Goal: Task Accomplishment & Management: Manage account settings

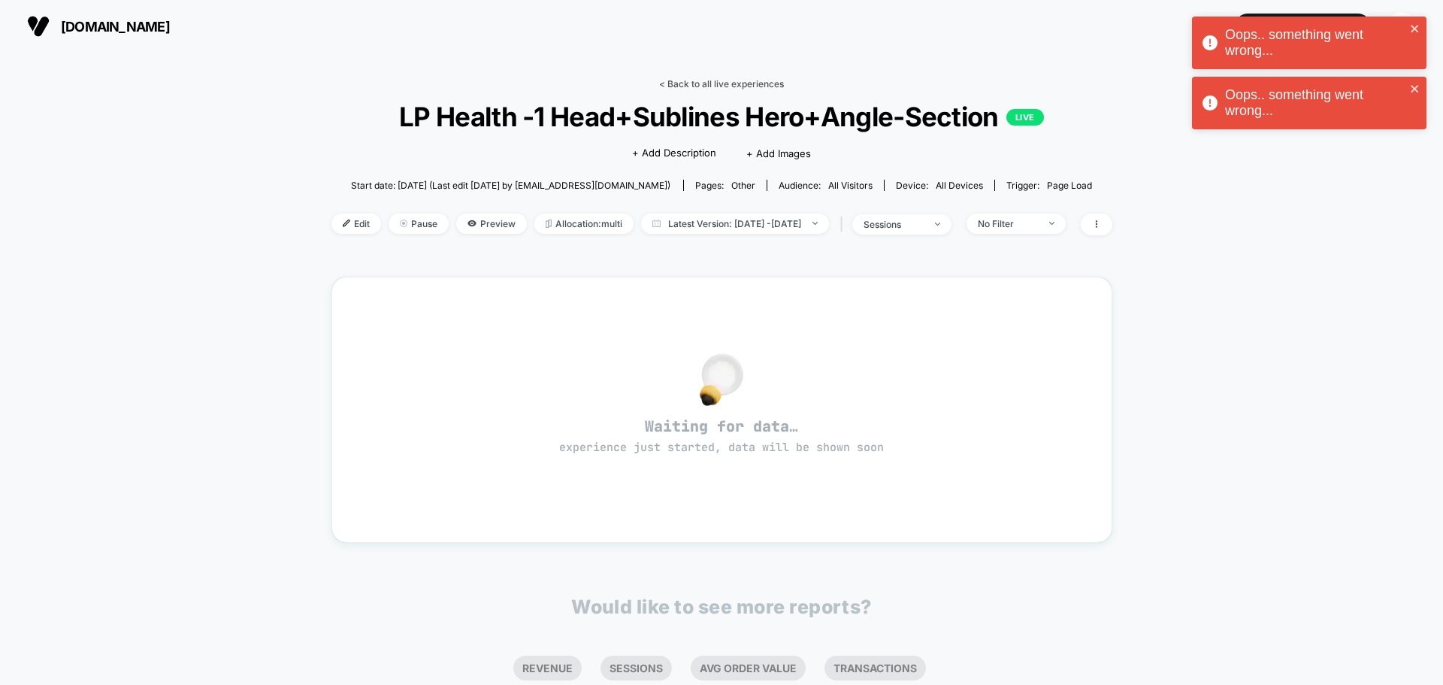
click at [709, 88] on link "< Back to all live experiences" at bounding box center [721, 83] width 125 height 11
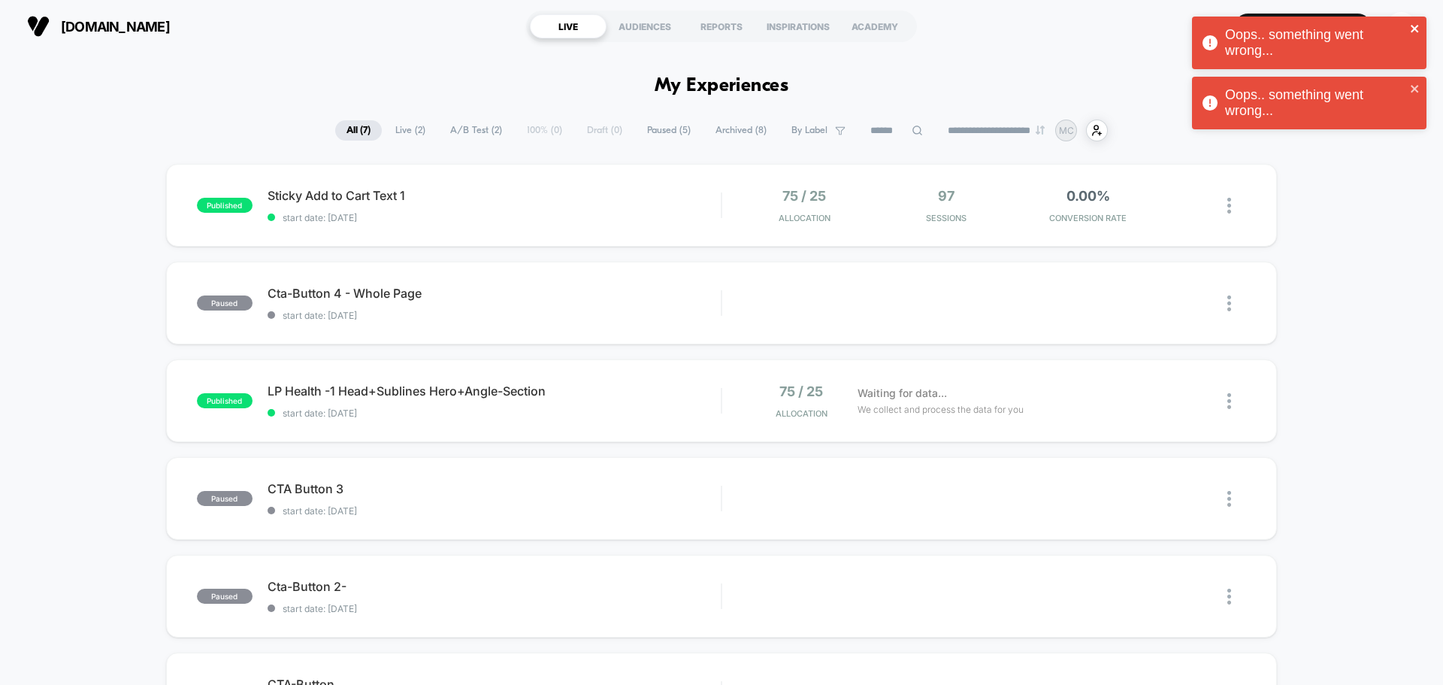
click at [1414, 29] on icon "close" at bounding box center [1415, 29] width 8 height 8
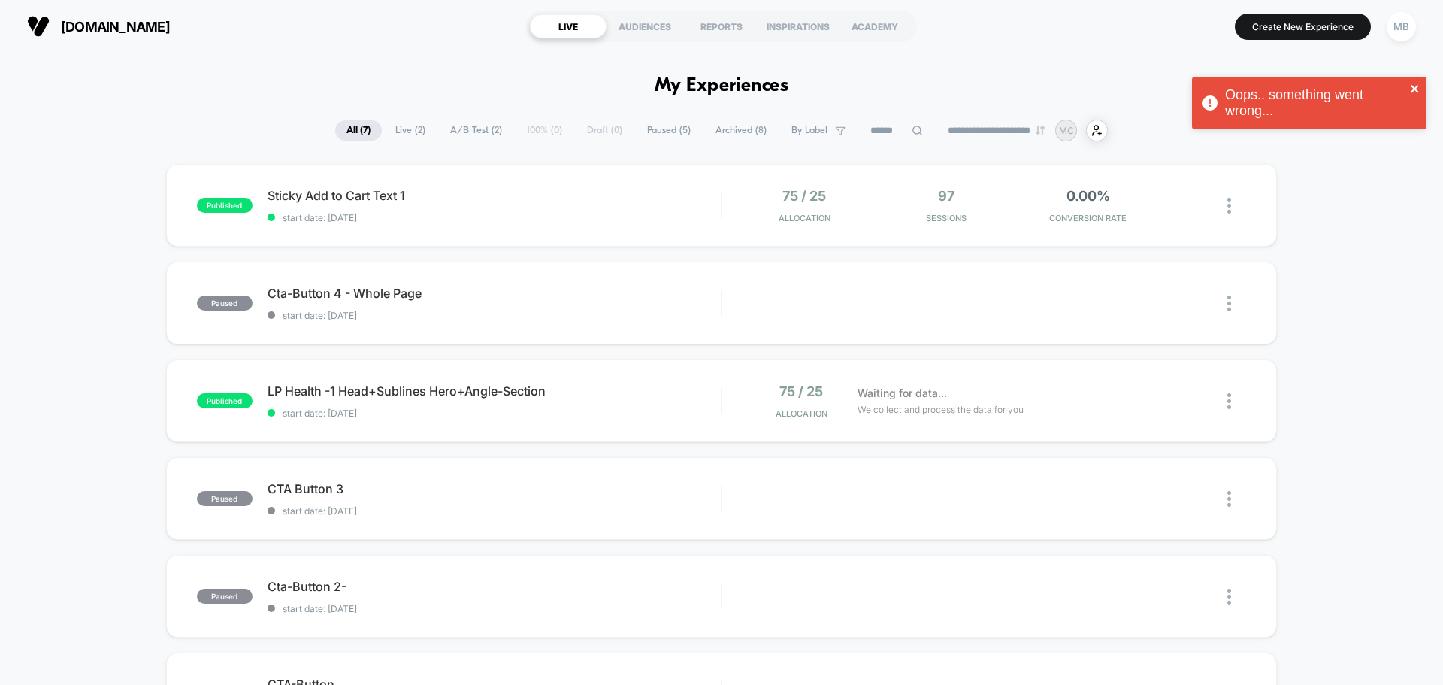
click at [1413, 91] on icon "close" at bounding box center [1415, 89] width 8 height 8
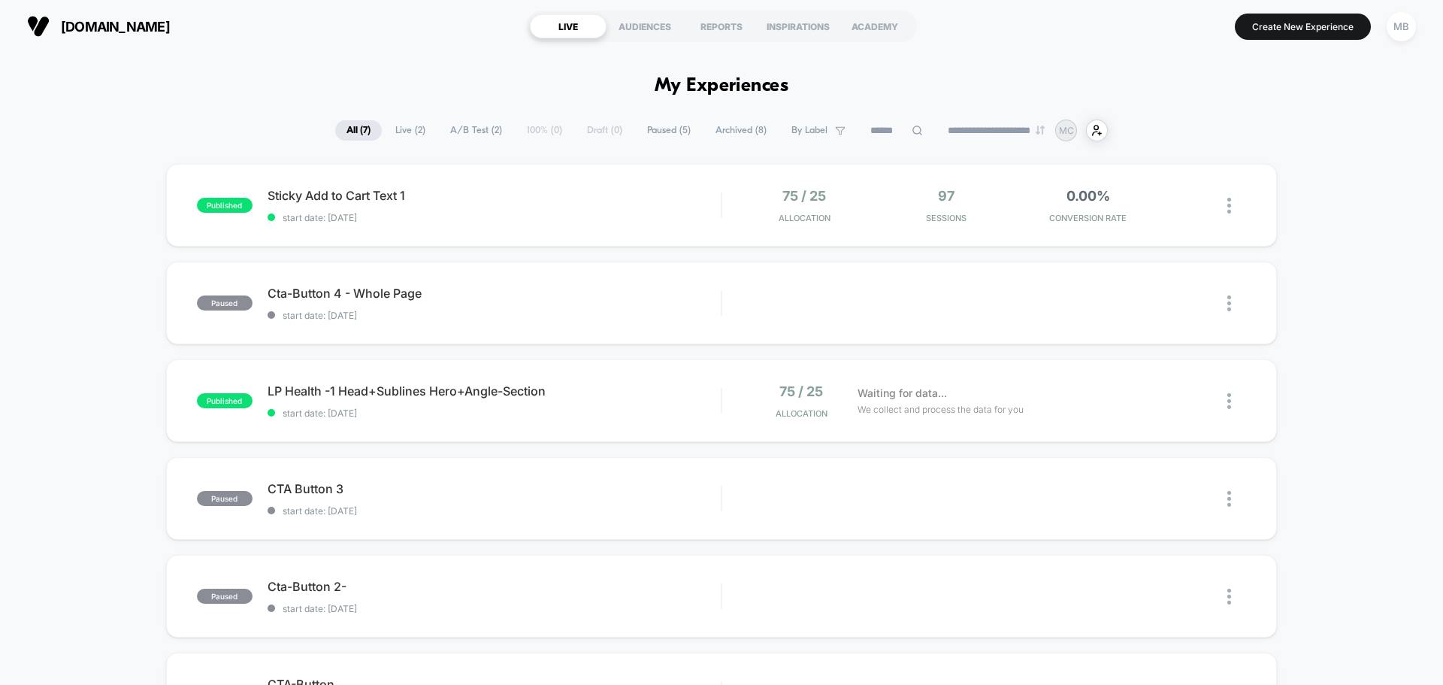
click at [1401, 20] on div "Oops.. something went wrong..." at bounding box center [1309, 47] width 241 height 66
click at [1401, 28] on div "**********" at bounding box center [721, 342] width 1443 height 685
click at [1404, 21] on div "MB" at bounding box center [1401, 26] width 29 height 29
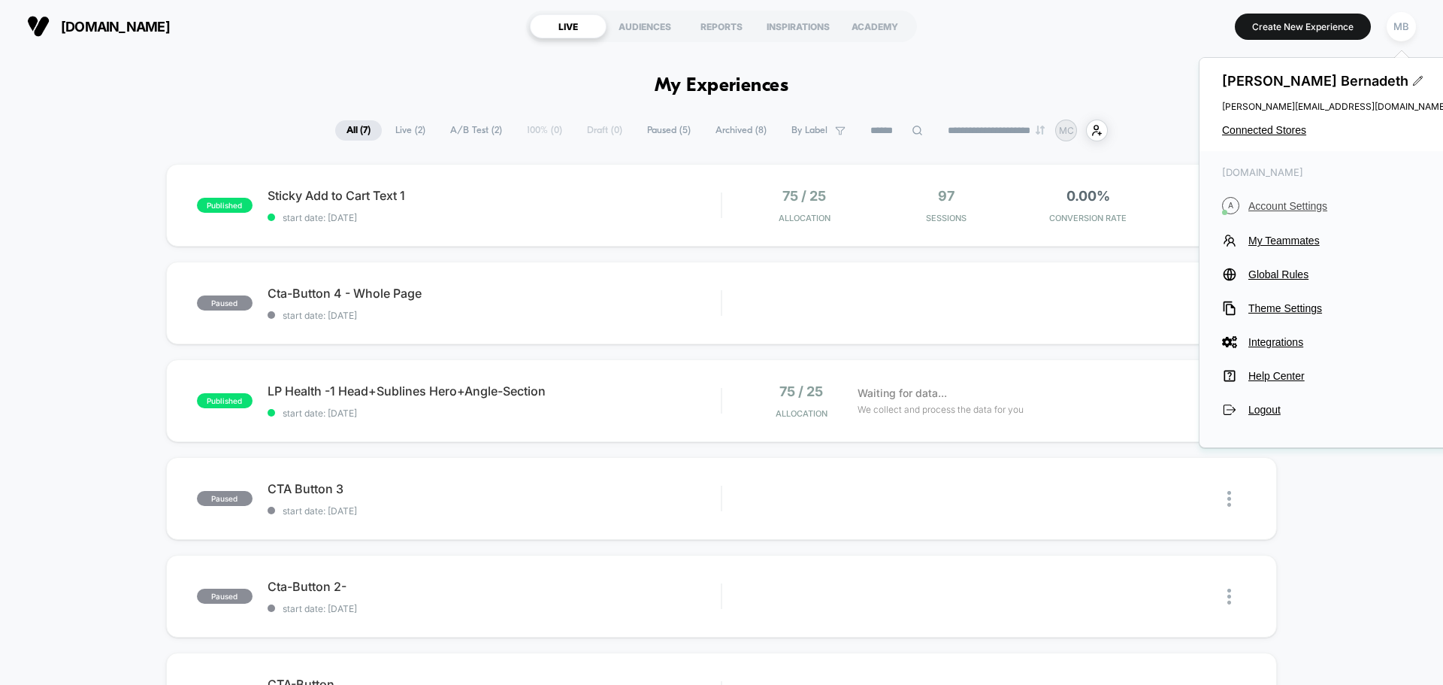
click at [1285, 201] on span "Account Settings" at bounding box center [1348, 206] width 199 height 12
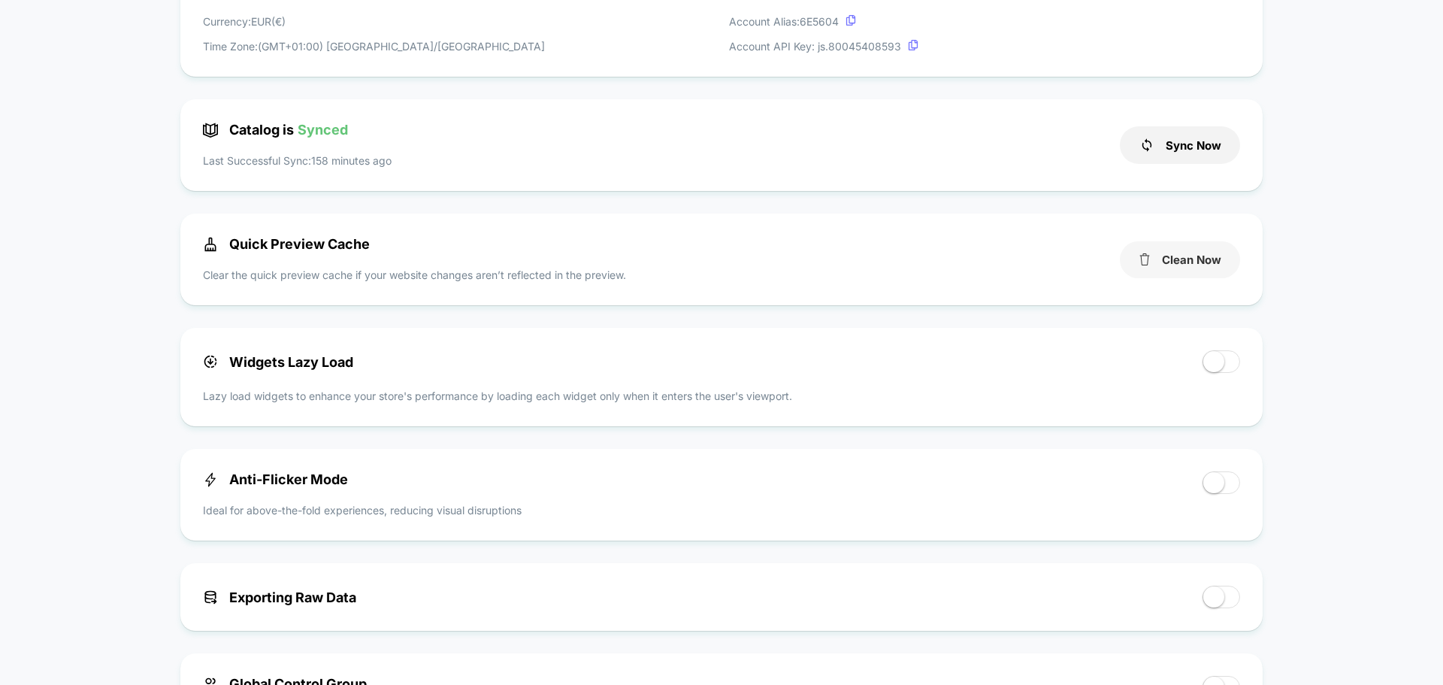
scroll to position [526, 0]
click at [1195, 252] on button "Clean Now" at bounding box center [1180, 259] width 120 height 37
click at [1214, 148] on button "Sync Now" at bounding box center [1180, 145] width 120 height 38
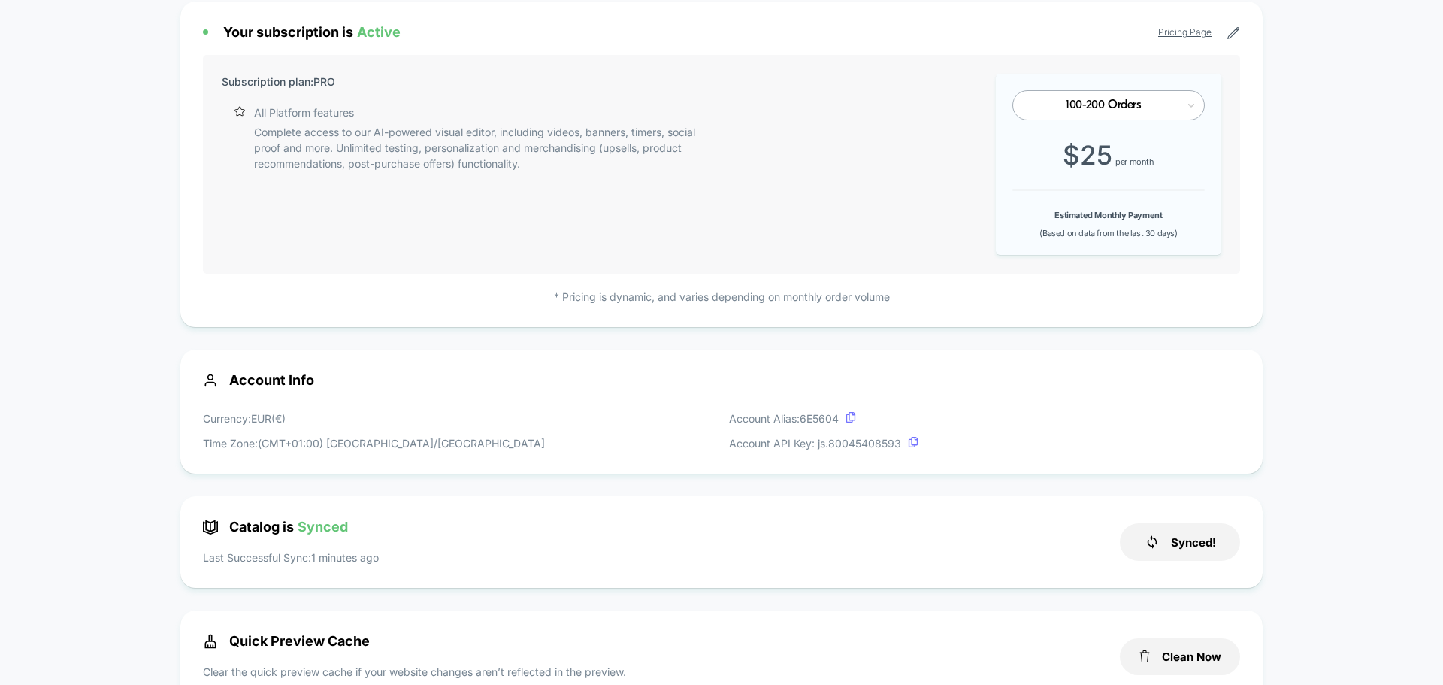
scroll to position [0, 0]
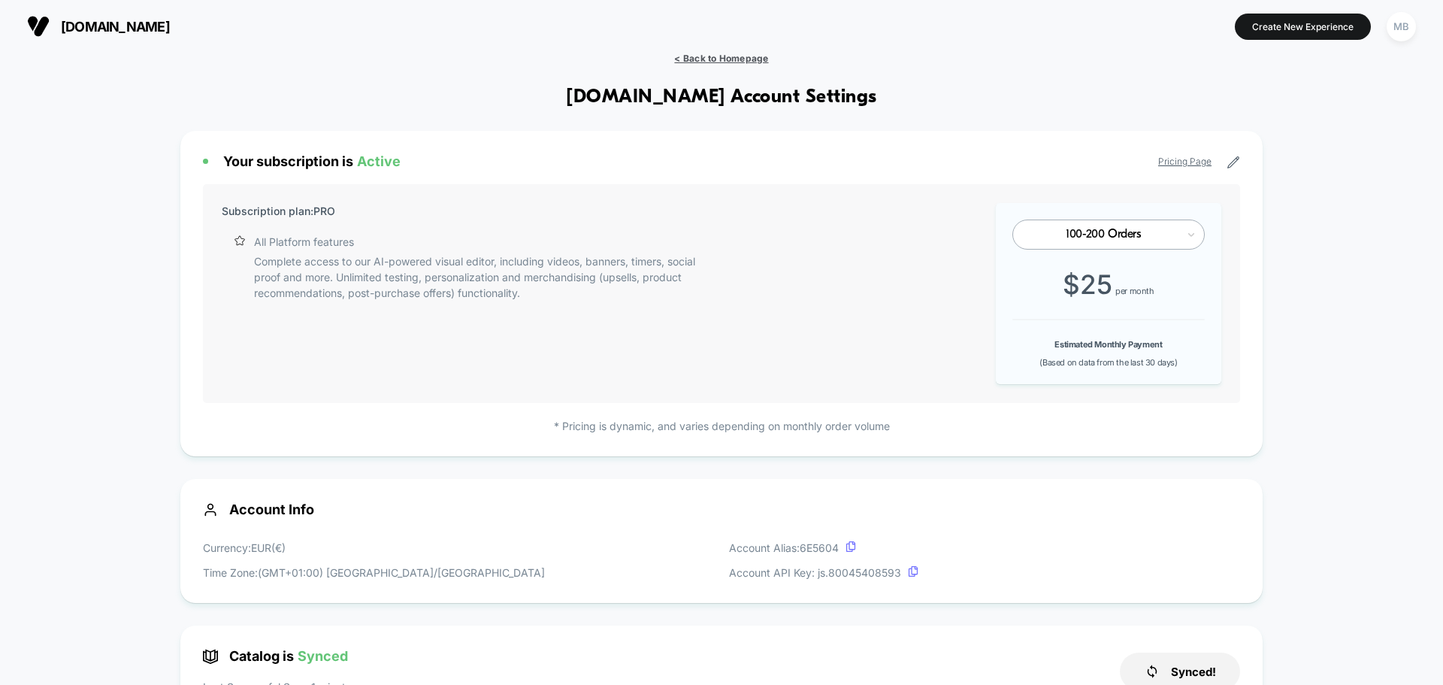
click at [734, 53] on span "< Back to Homepage" at bounding box center [721, 58] width 94 height 11
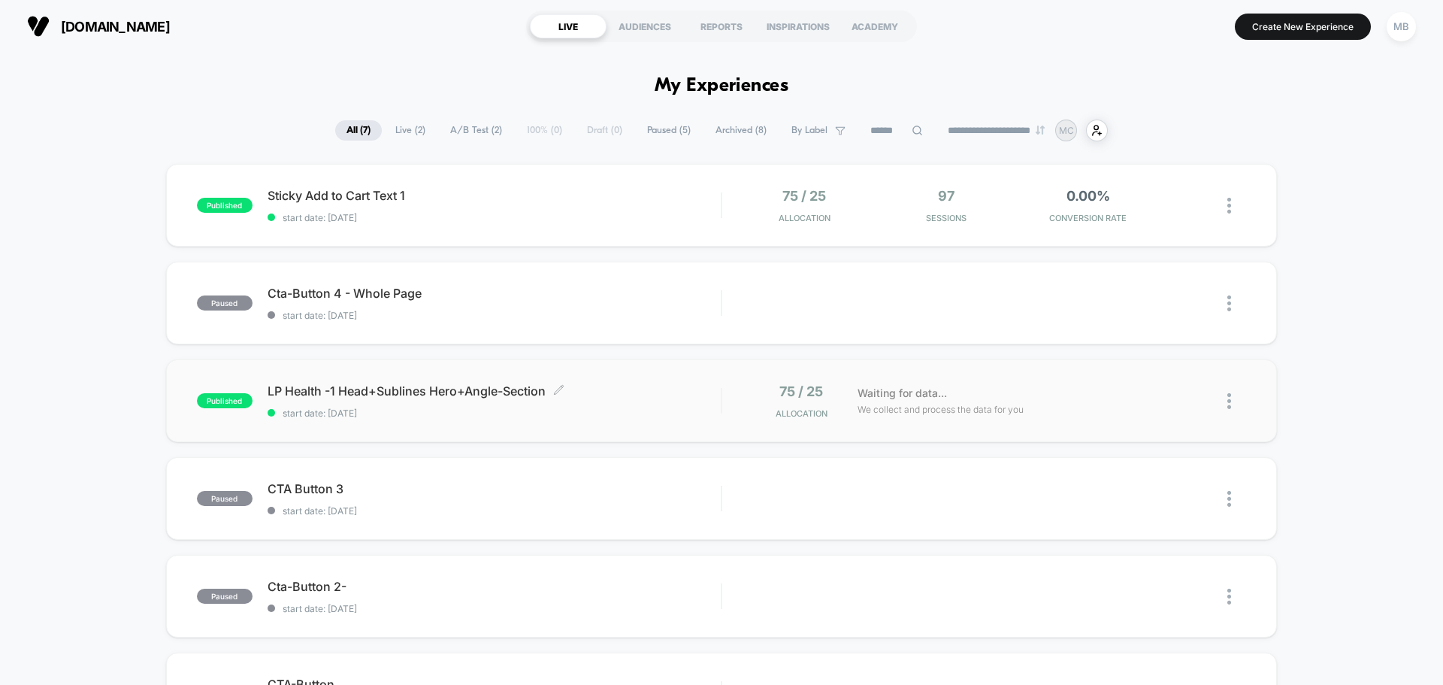
click at [473, 412] on span "start date: 8/11/2025" at bounding box center [494, 412] width 453 height 11
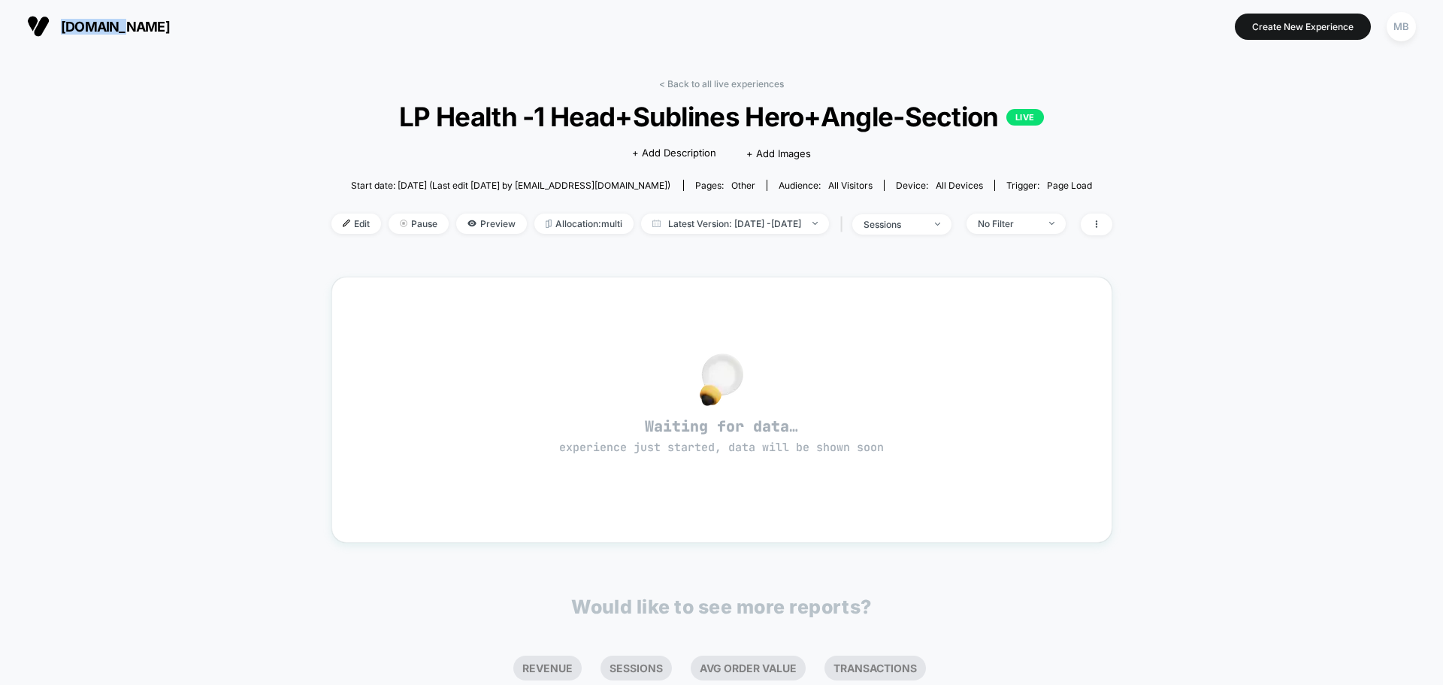
drag, startPoint x: 147, startPoint y: 34, endPoint x: 62, endPoint y: 27, distance: 85.2
click at [62, 27] on section "[DOMAIN_NAME]" at bounding box center [252, 27] width 459 height 38
copy span "[DOMAIN_NAME]"
click at [709, 83] on link "< Back to all live experiences" at bounding box center [721, 83] width 125 height 11
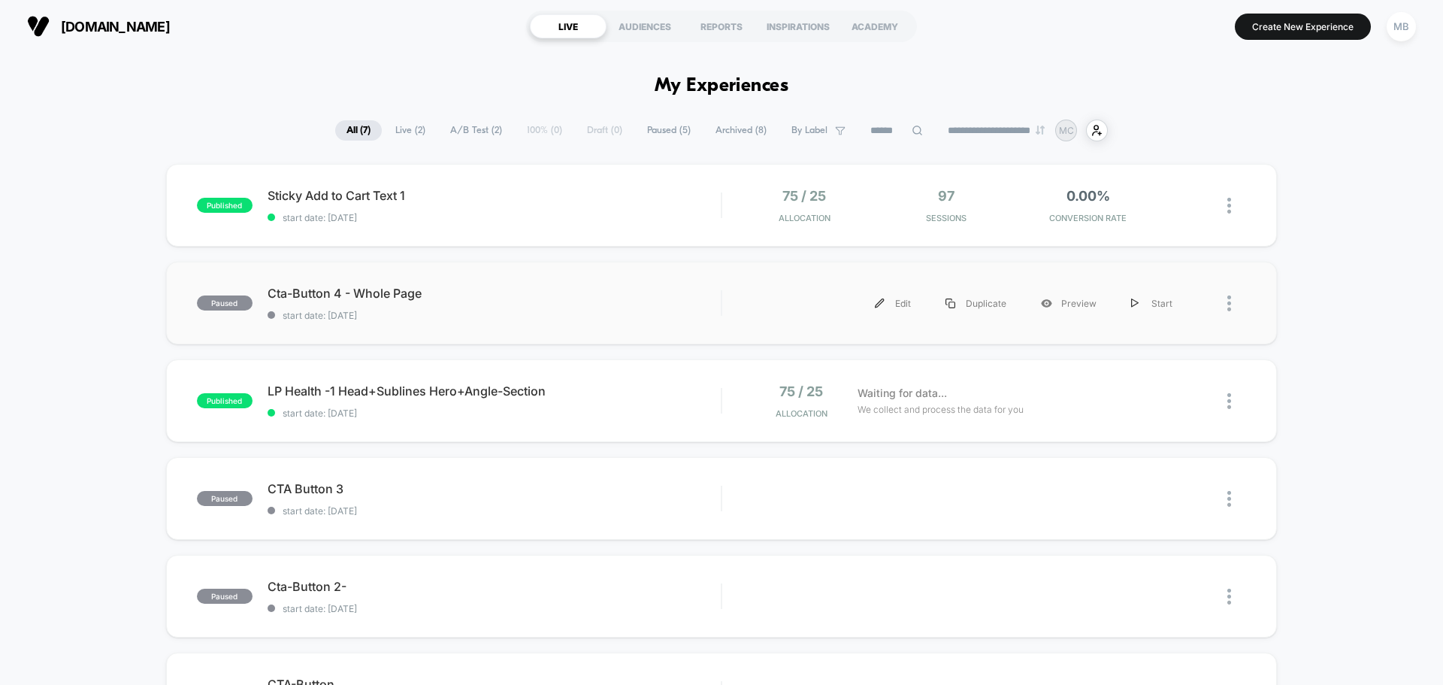
click at [178, 341] on div "paused Cta-Button 4 - Whole Page start date: 8/12/2025 Edit Duplicate Preview S…" at bounding box center [721, 303] width 1111 height 83
click at [585, 229] on div "published Sticky Add to Cart Text 1 start date: 8/12/2025 75 / 25 Allocation 97…" at bounding box center [721, 205] width 1111 height 83
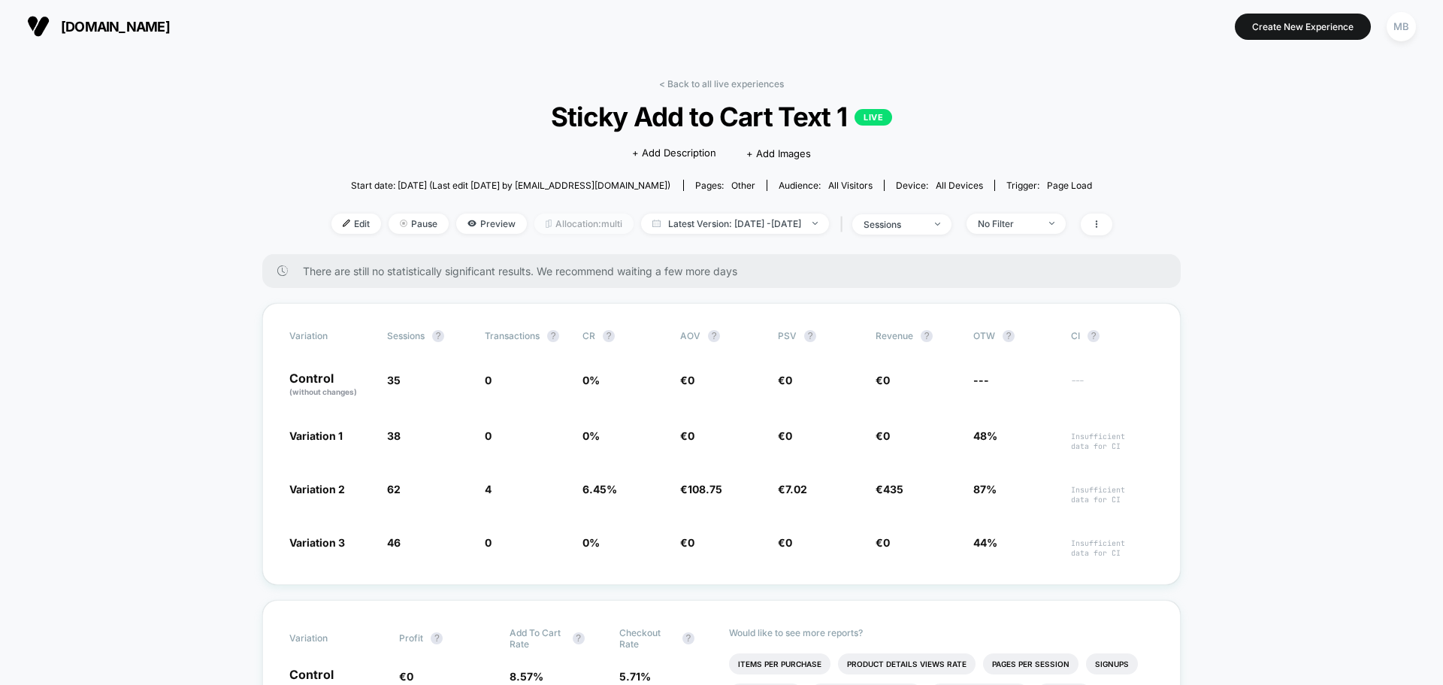
click at [535, 226] on span "Allocation: multi" at bounding box center [584, 223] width 99 height 20
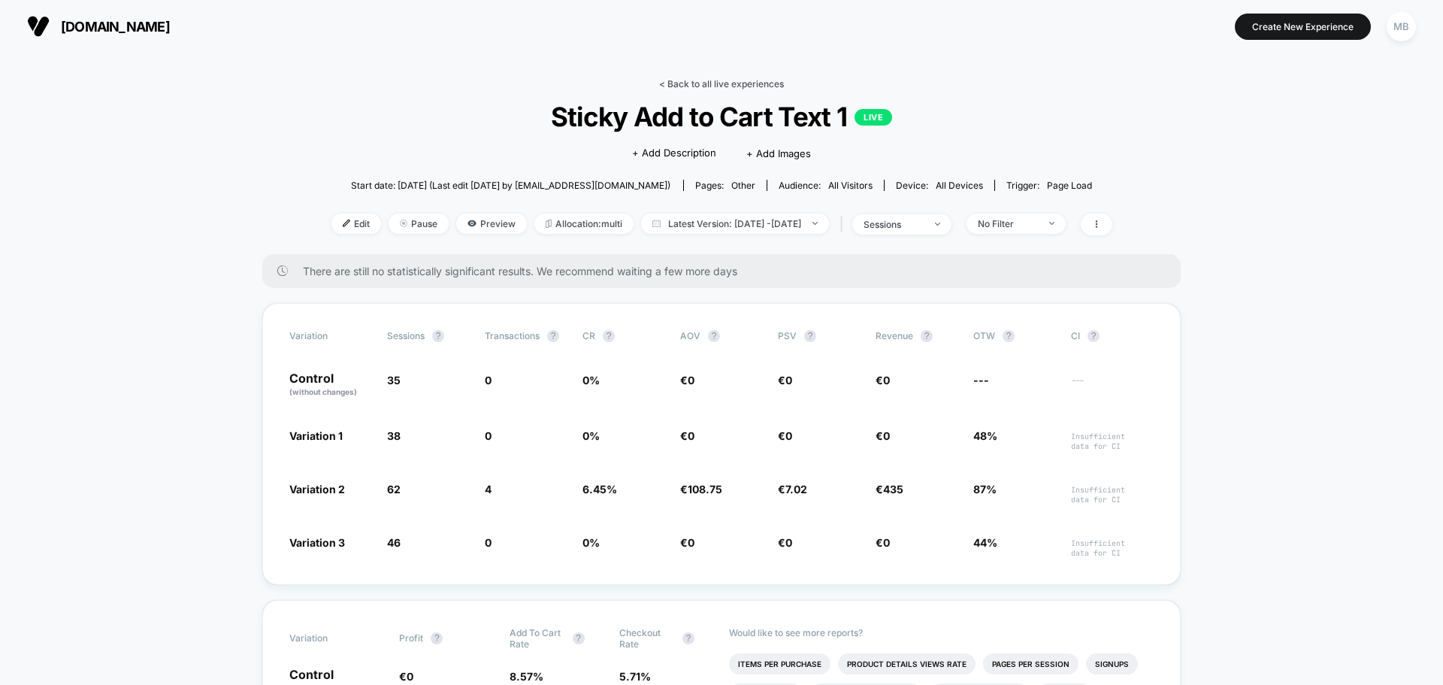
click at [734, 83] on link "< Back to all live experiences" at bounding box center [721, 83] width 125 height 11
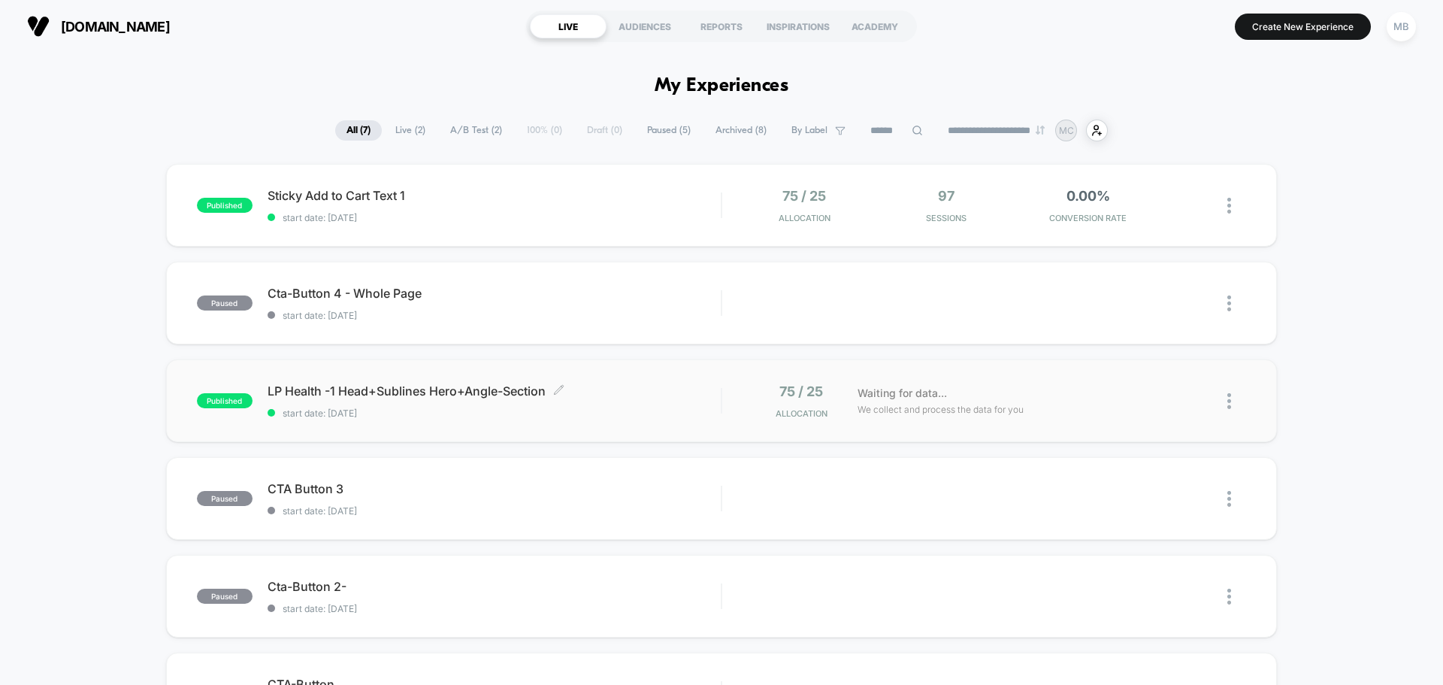
click at [440, 415] on span "start date: 8/11/2025" at bounding box center [494, 412] width 453 height 11
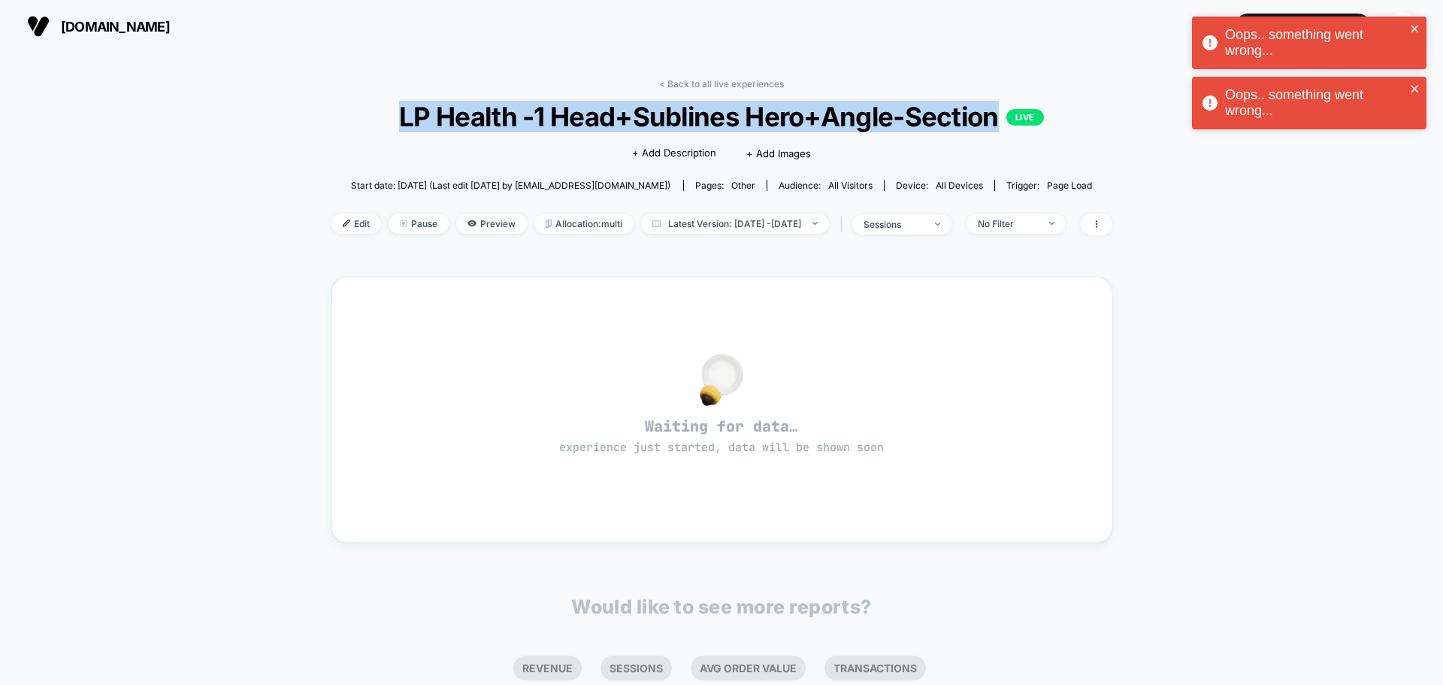
drag, startPoint x: 401, startPoint y: 126, endPoint x: 993, endPoint y: 124, distance: 591.6
click at [993, 124] on span "LP Health -1 Head+Sublines Hero+Angle-Section LIVE" at bounding box center [721, 117] width 703 height 32
copy span "LP Health -1 Head+Sublines Hero+Angle-Section"
click at [1412, 23] on icon "close" at bounding box center [1415, 29] width 11 height 12
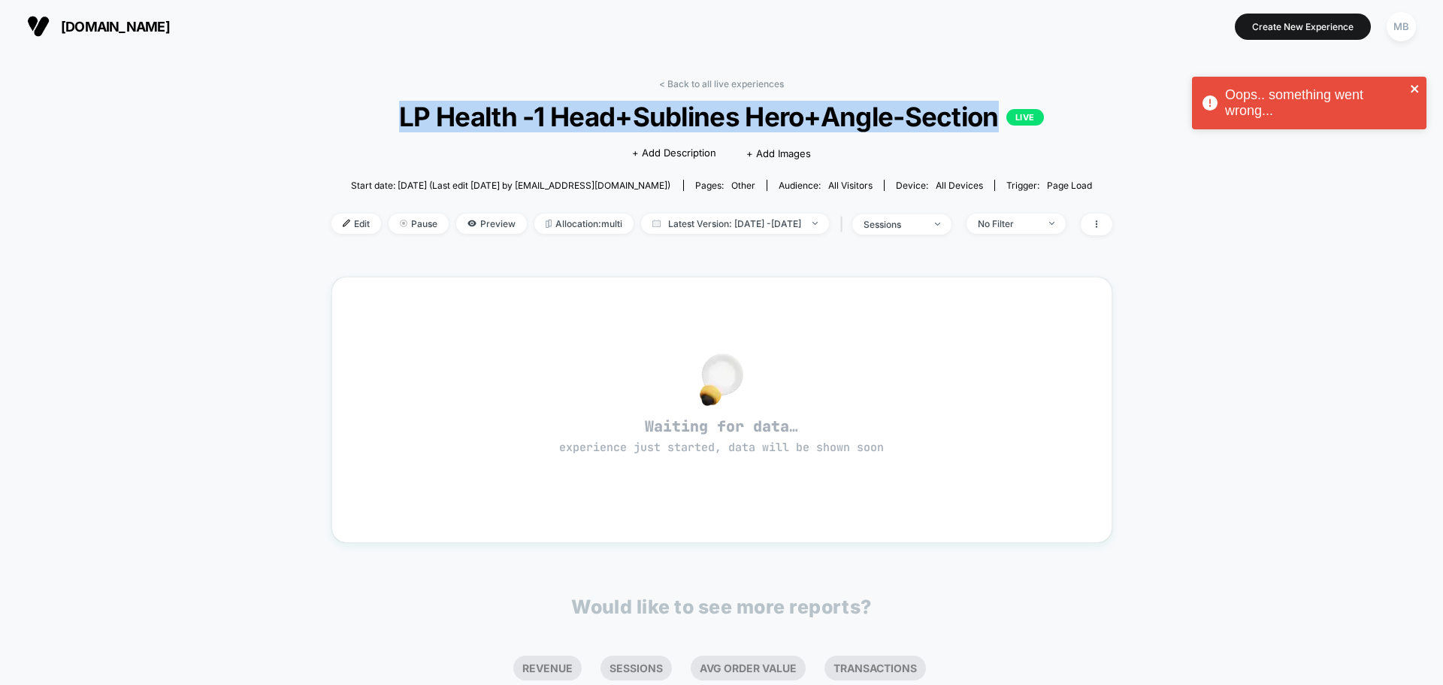
click at [1414, 92] on div "Oops.. something went wrong..." at bounding box center [1309, 103] width 235 height 53
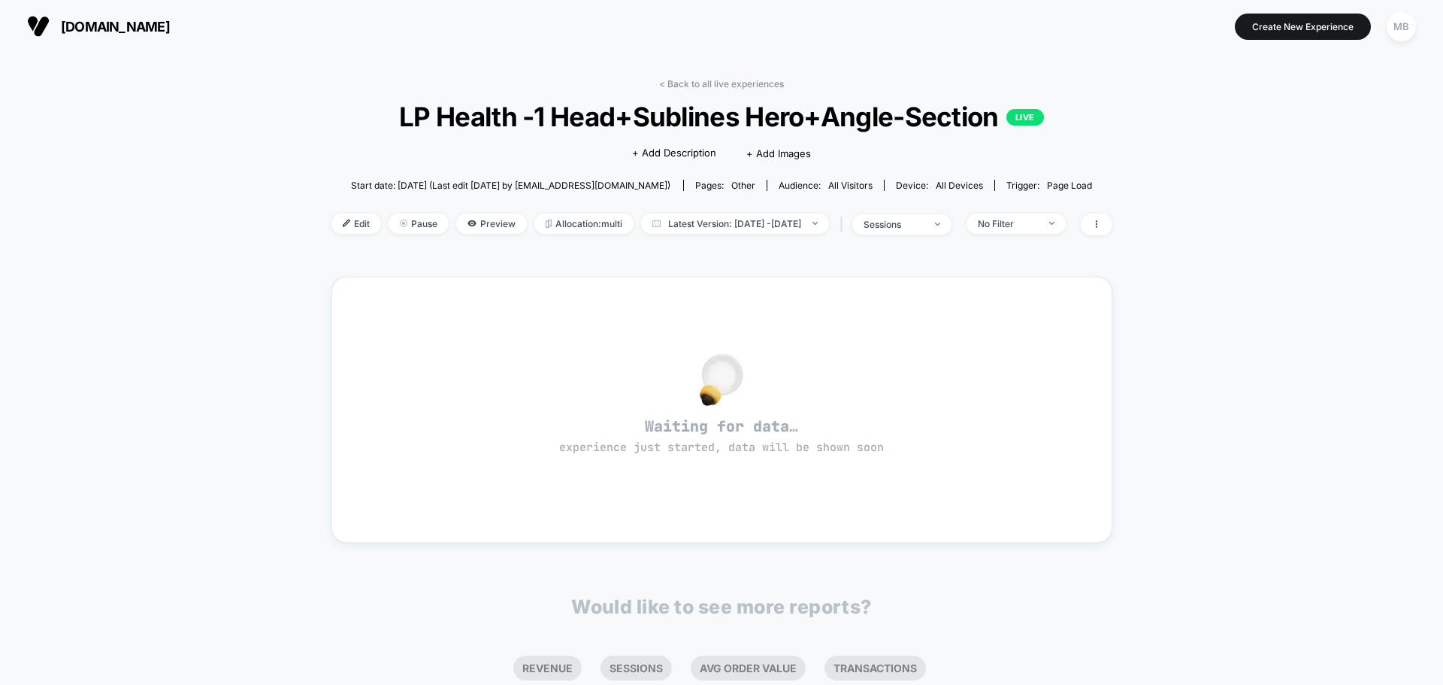
click at [1401, 32] on div "Oops.. something went wrong..." at bounding box center [1309, 47] width 241 height 66
click at [1402, 26] on div "MB" at bounding box center [1401, 26] width 29 height 29
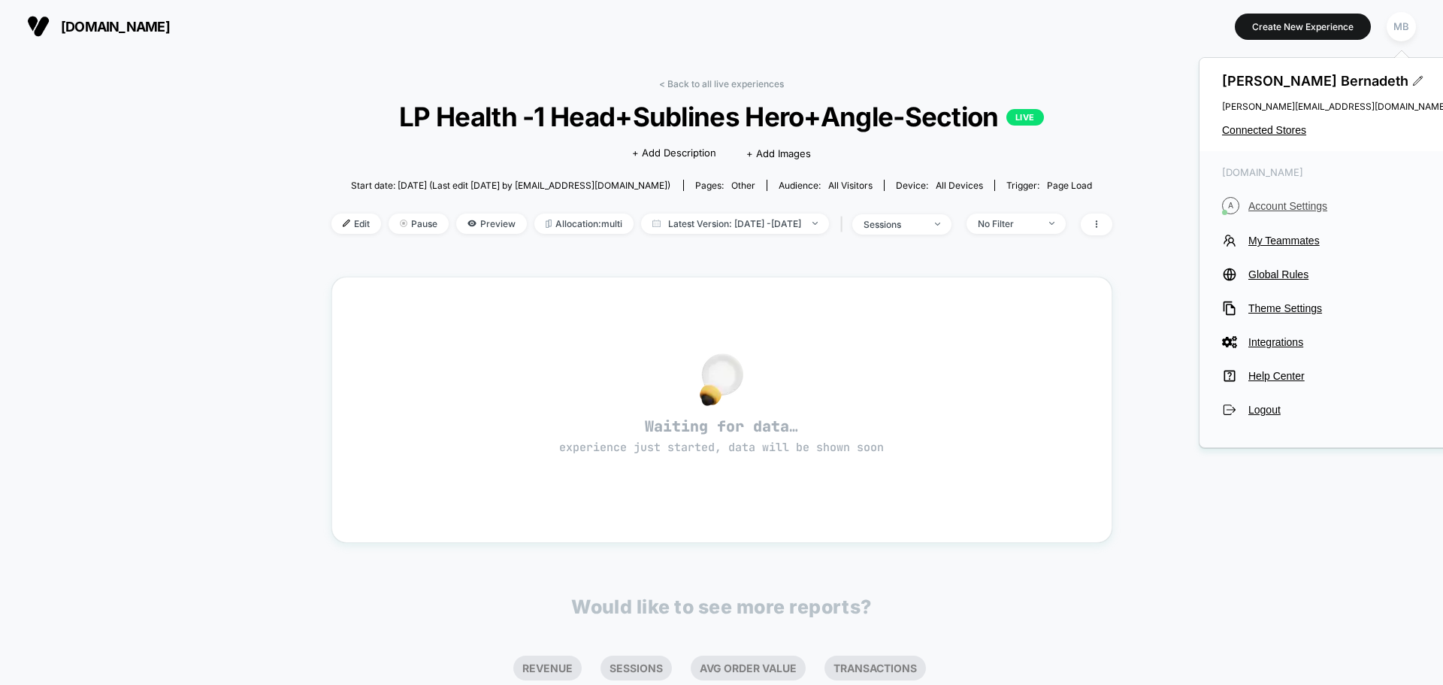
click at [1289, 204] on span "Account Settings" at bounding box center [1348, 206] width 199 height 12
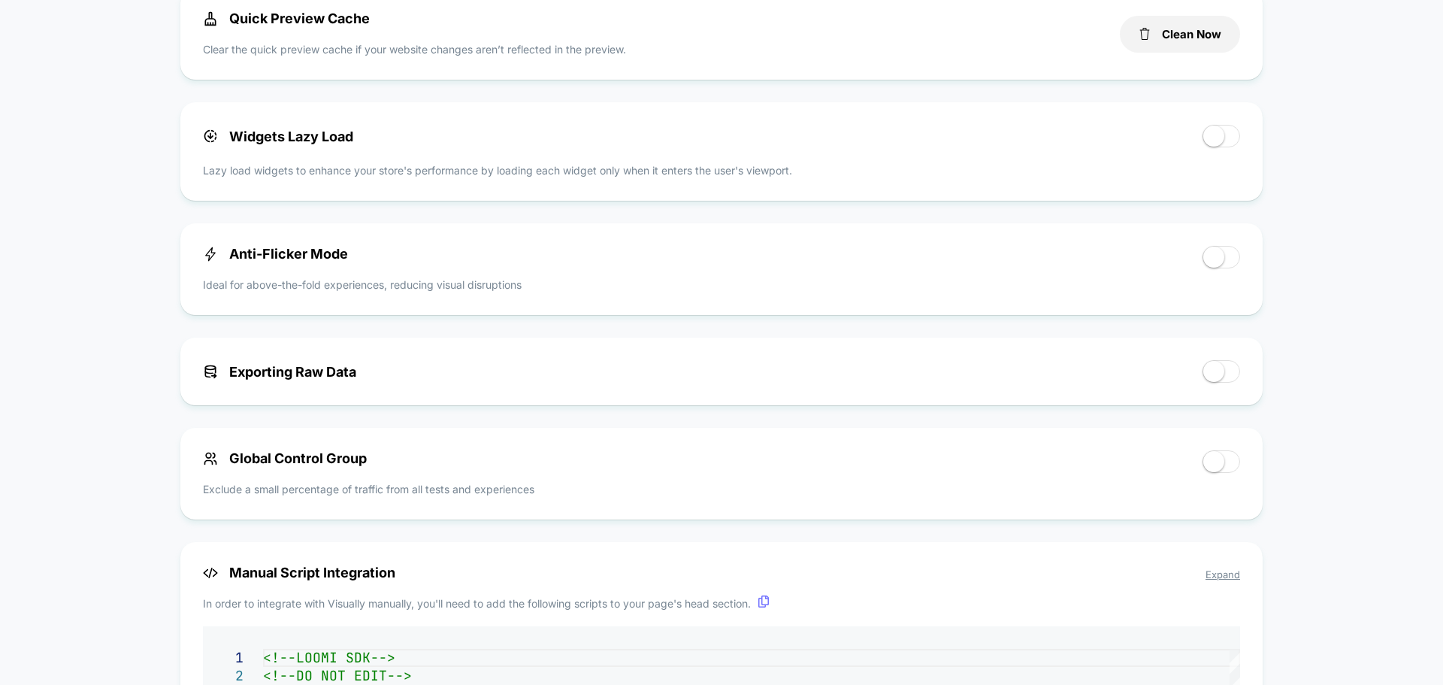
scroll to position [677, 0]
